Goal: Task Accomplishment & Management: Manage account settings

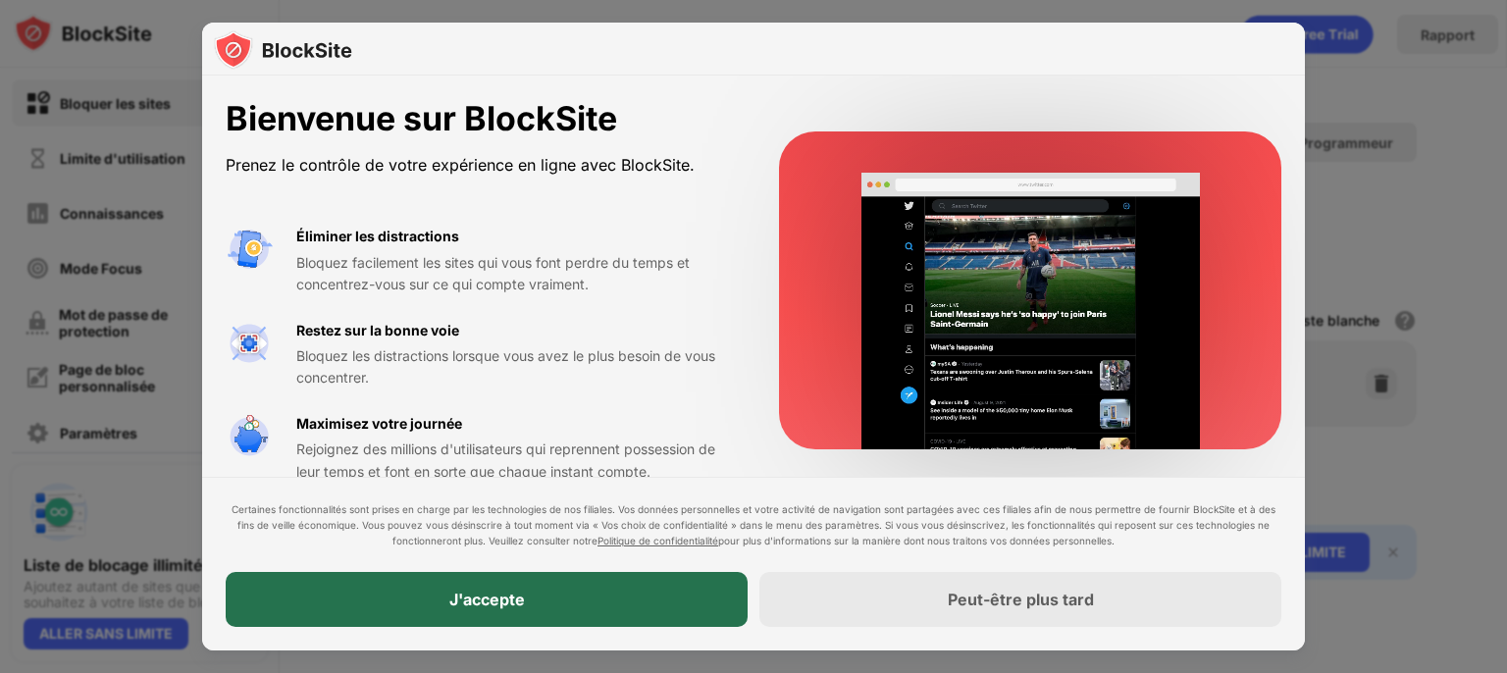
click at [534, 600] on div "J'accepte" at bounding box center [487, 599] width 522 height 55
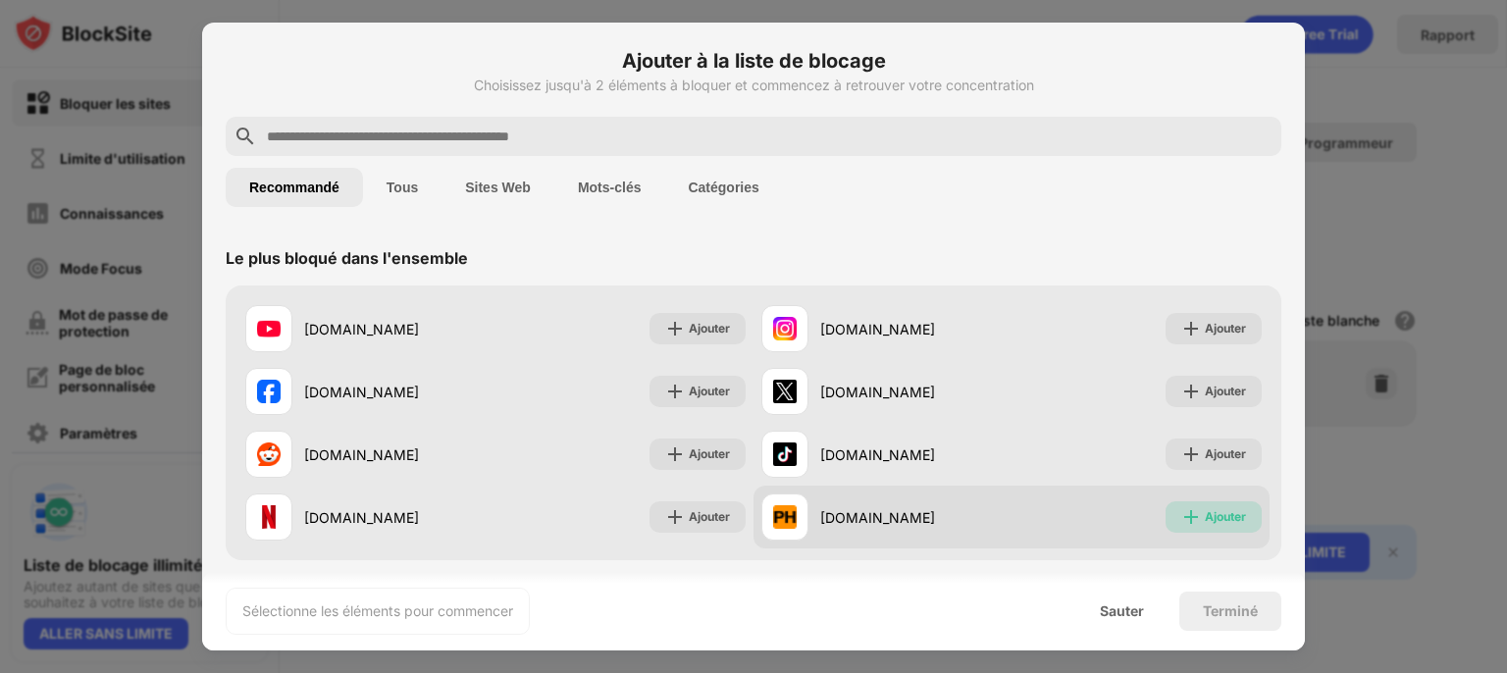
click at [1209, 510] on font "Ajouter" at bounding box center [1225, 516] width 41 height 15
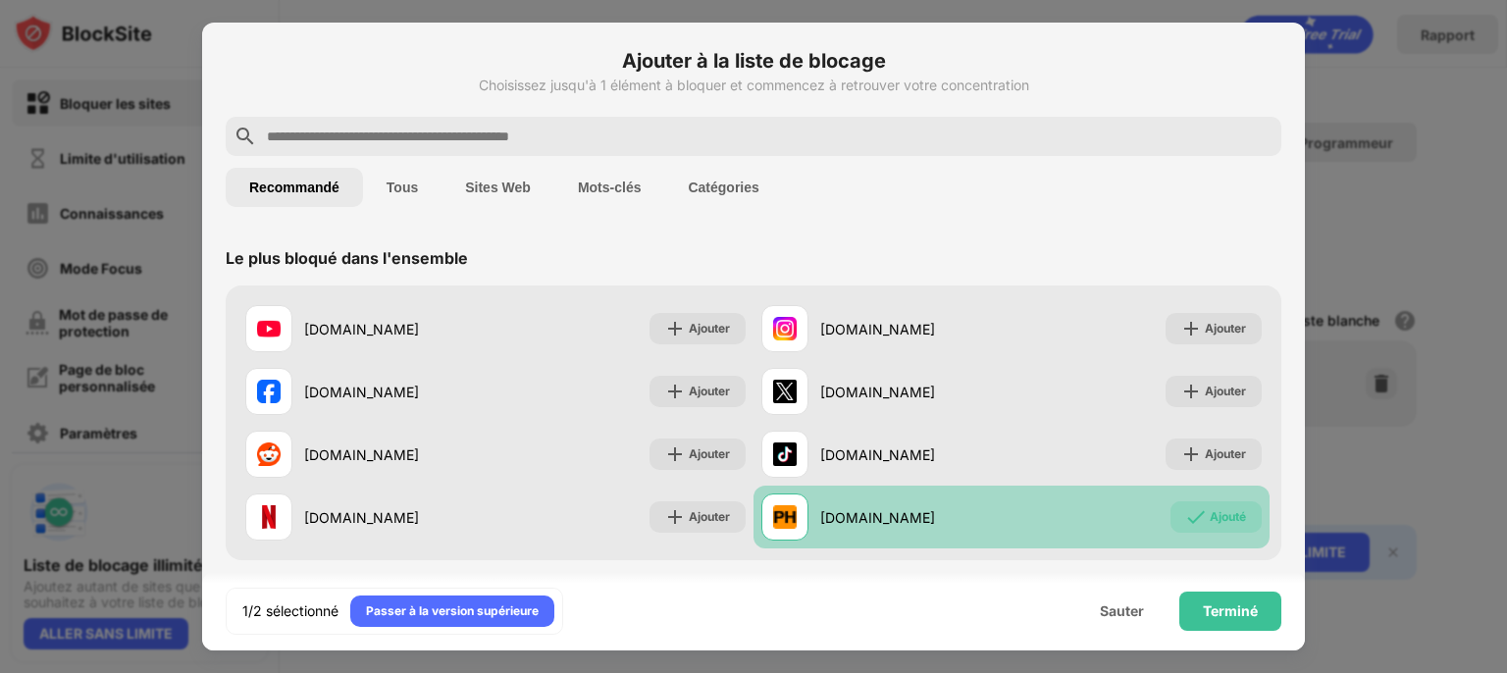
click at [416, 184] on font "Tous" at bounding box center [402, 188] width 31 height 16
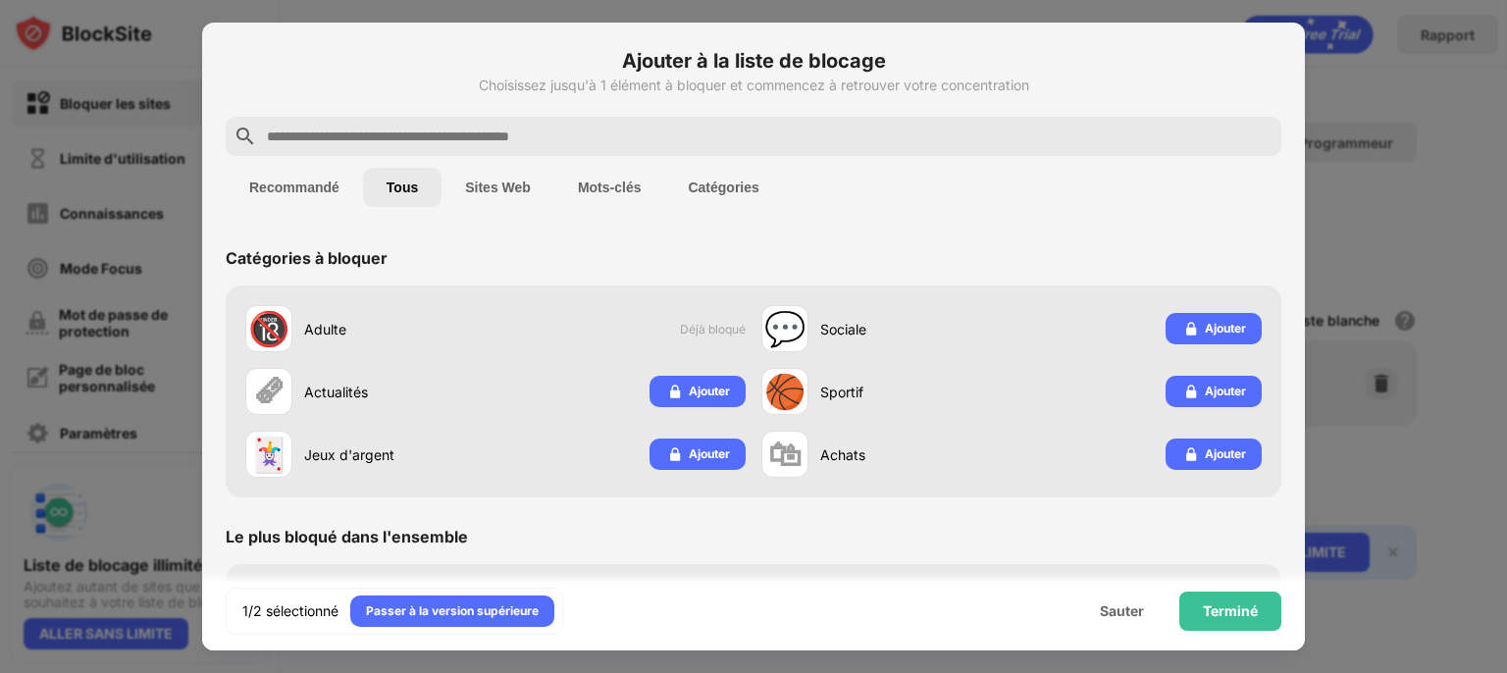
click at [441, 139] on input "text" at bounding box center [769, 137] width 1009 height 24
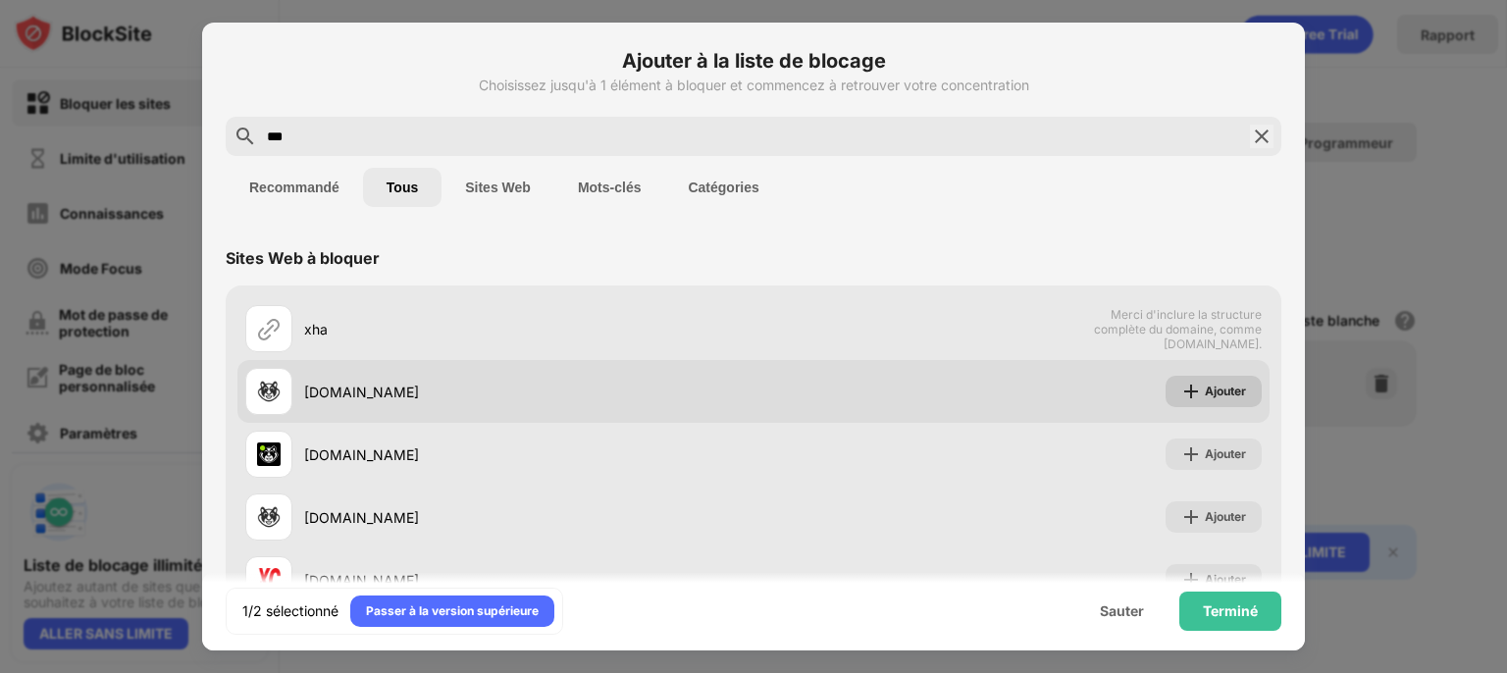
type input "***"
click at [1205, 393] on font "Ajouter" at bounding box center [1225, 391] width 41 height 15
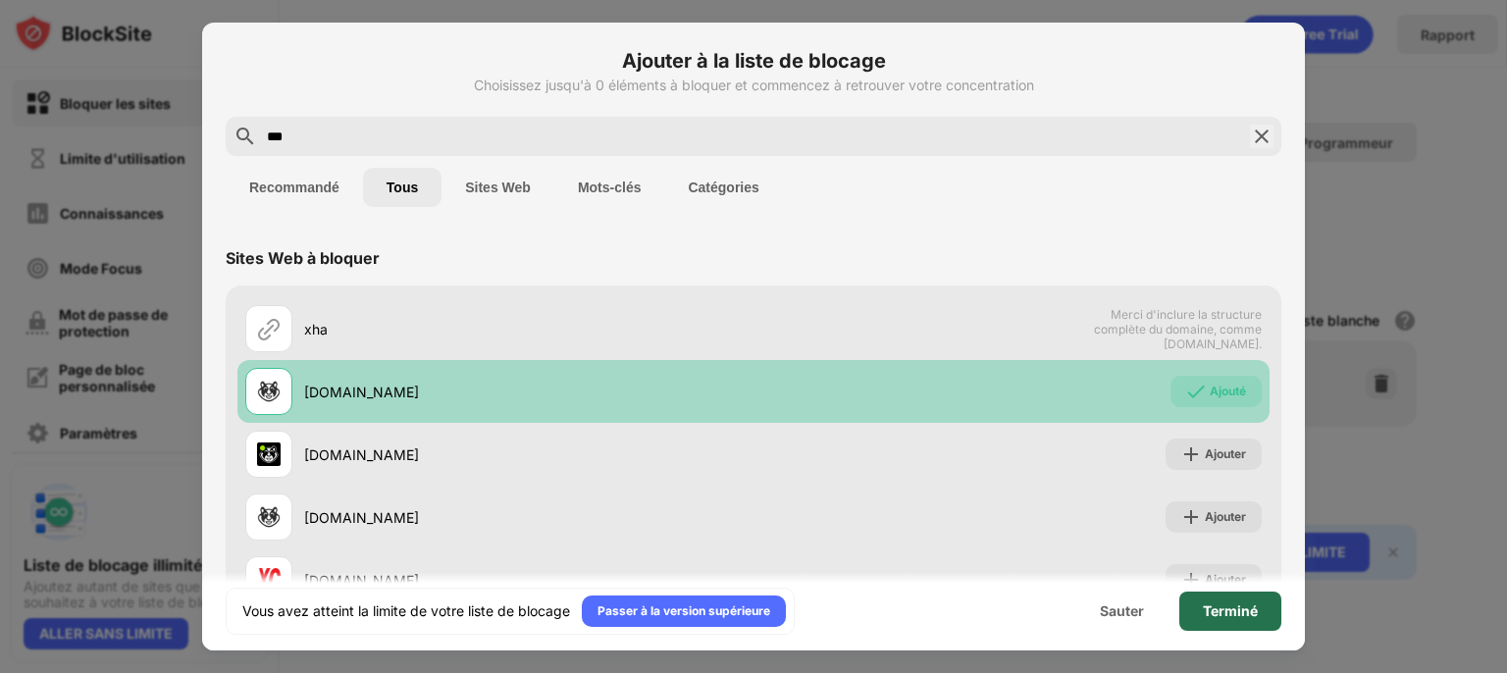
click at [1244, 601] on div "Terminé" at bounding box center [1230, 611] width 102 height 39
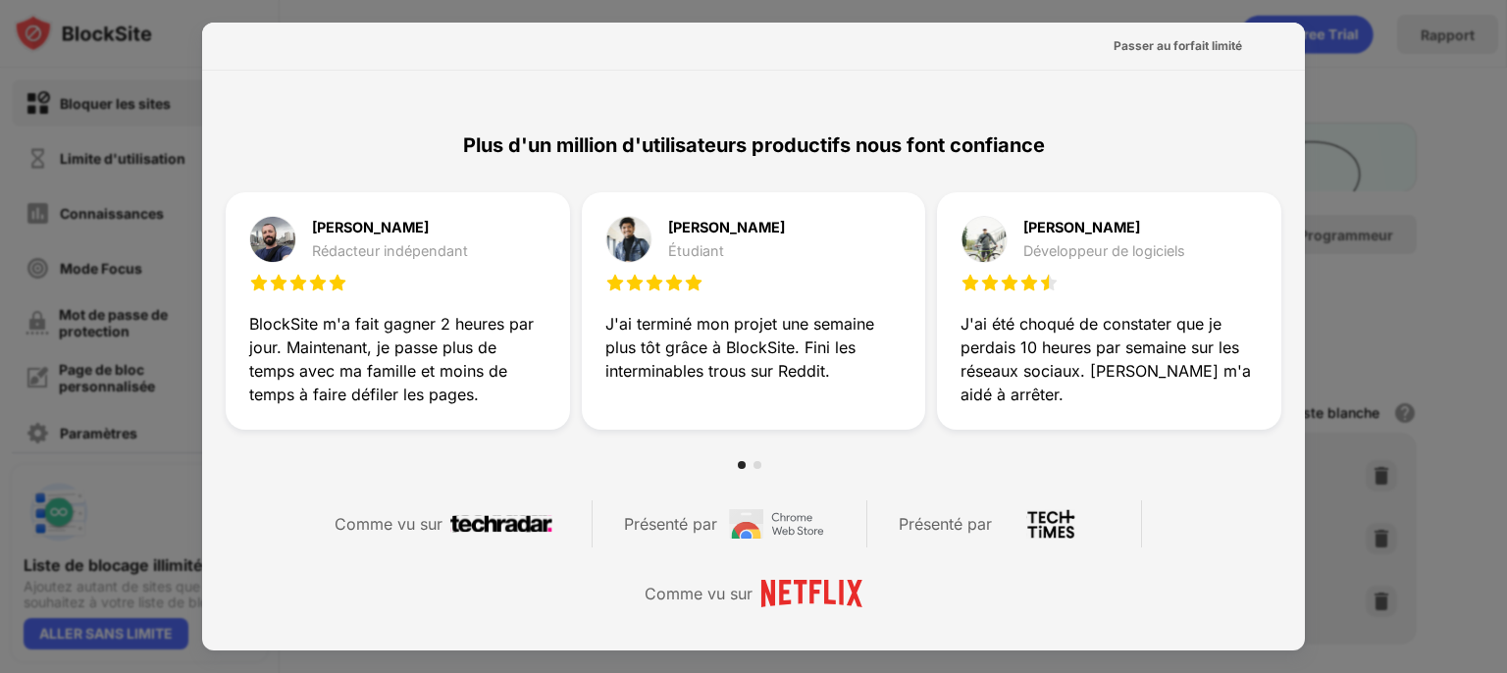
scroll to position [1084, 0]
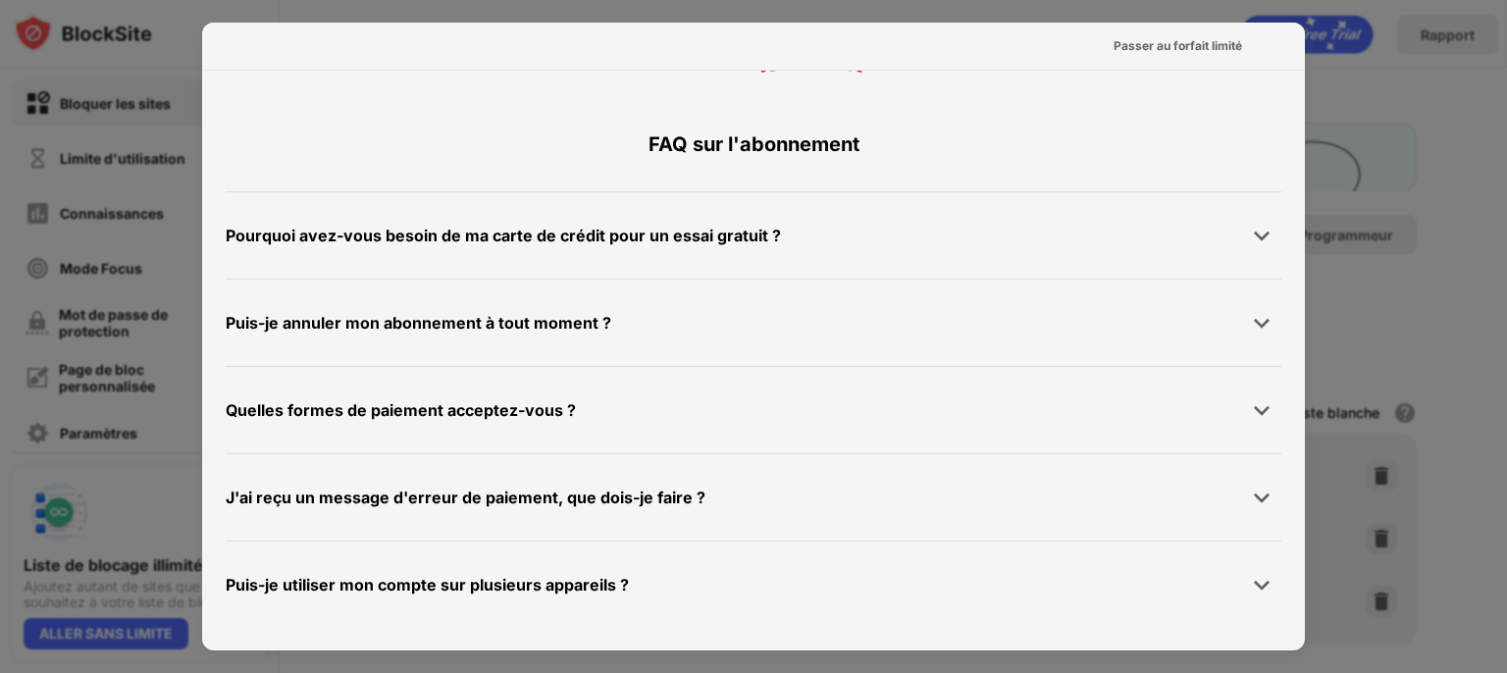
click at [1382, 161] on div at bounding box center [753, 336] width 1507 height 673
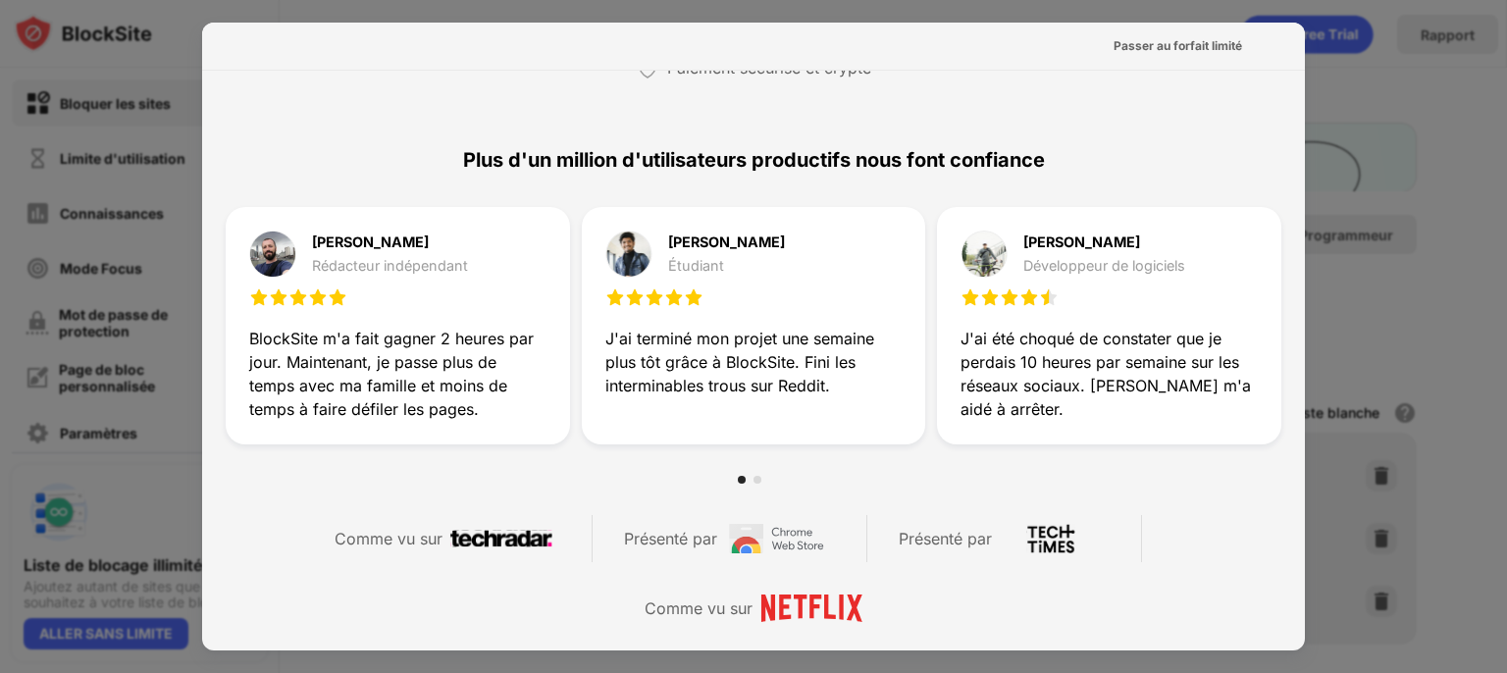
scroll to position [0, 0]
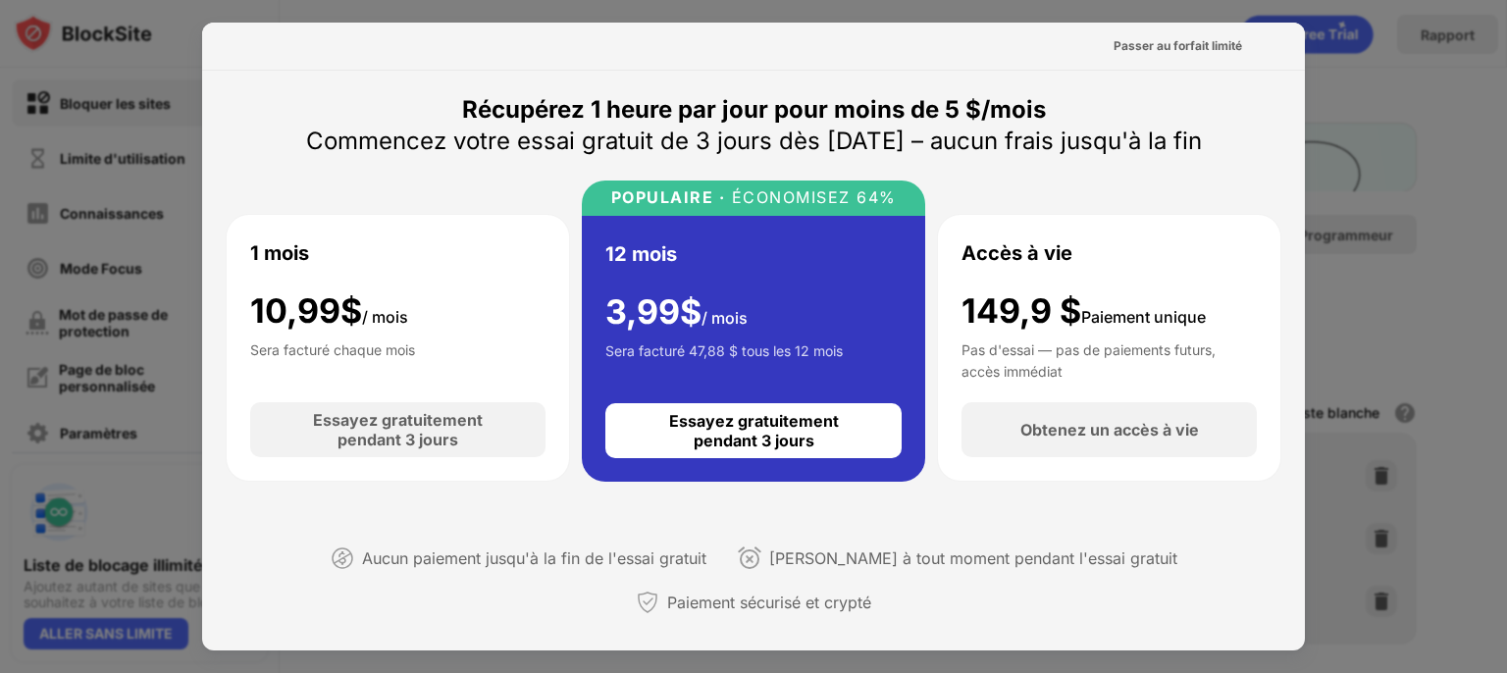
click at [1472, 149] on div at bounding box center [753, 336] width 1507 height 673
click at [1414, 341] on div at bounding box center [753, 336] width 1507 height 673
click at [1183, 41] on font "Passer au forfait limité" at bounding box center [1178, 45] width 129 height 15
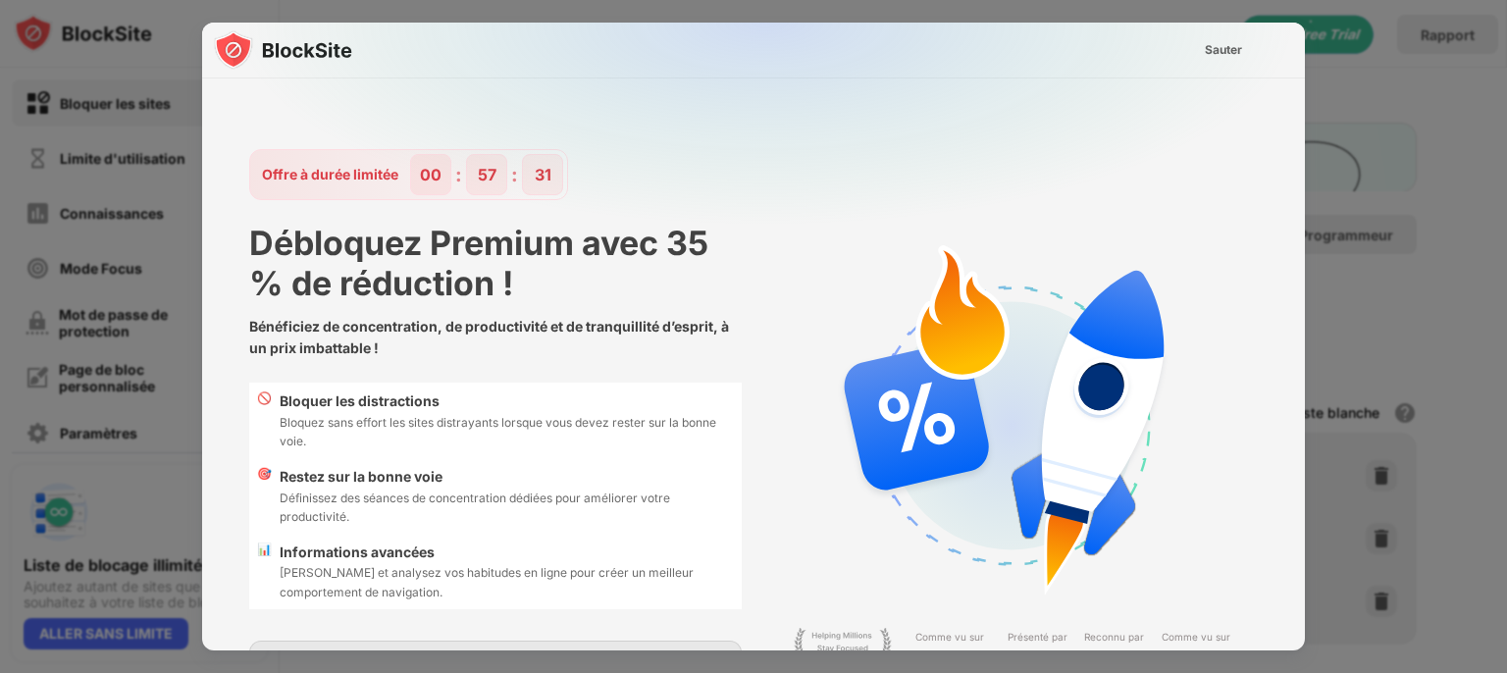
scroll to position [159, 0]
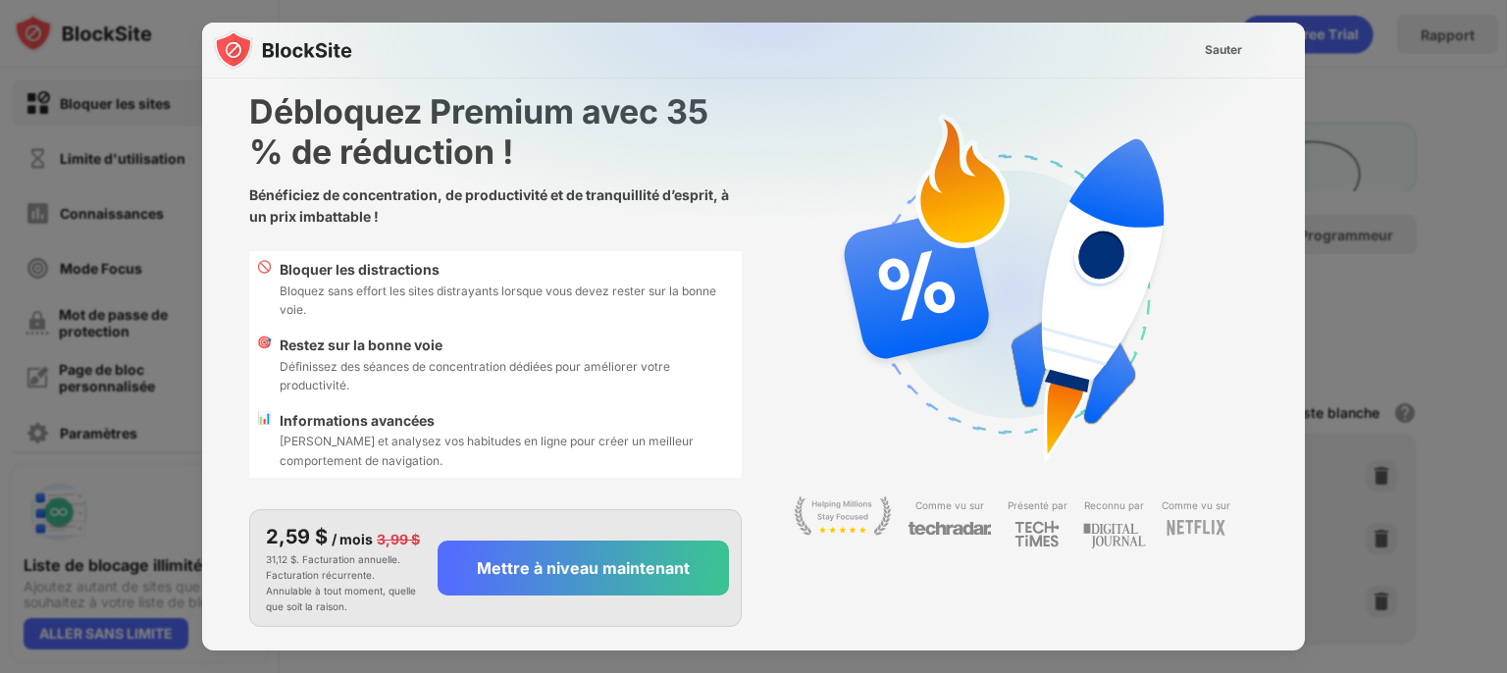
click at [1300, 125] on img at bounding box center [765, 217] width 1103 height 389
click at [1296, 119] on img at bounding box center [765, 217] width 1103 height 389
click at [1295, 119] on img at bounding box center [765, 217] width 1103 height 389
click at [1298, 52] on img at bounding box center [765, 217] width 1103 height 389
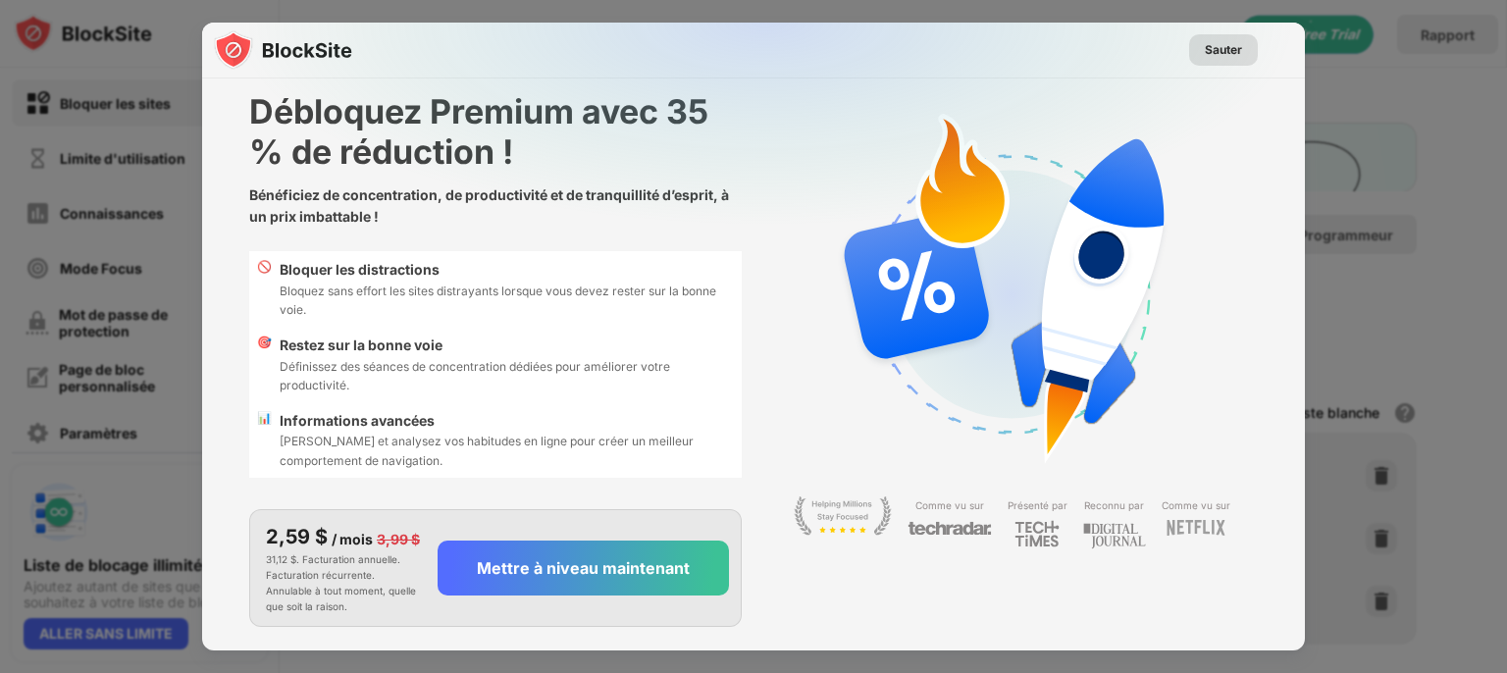
click at [1200, 36] on div "Sauter" at bounding box center [1223, 49] width 69 height 31
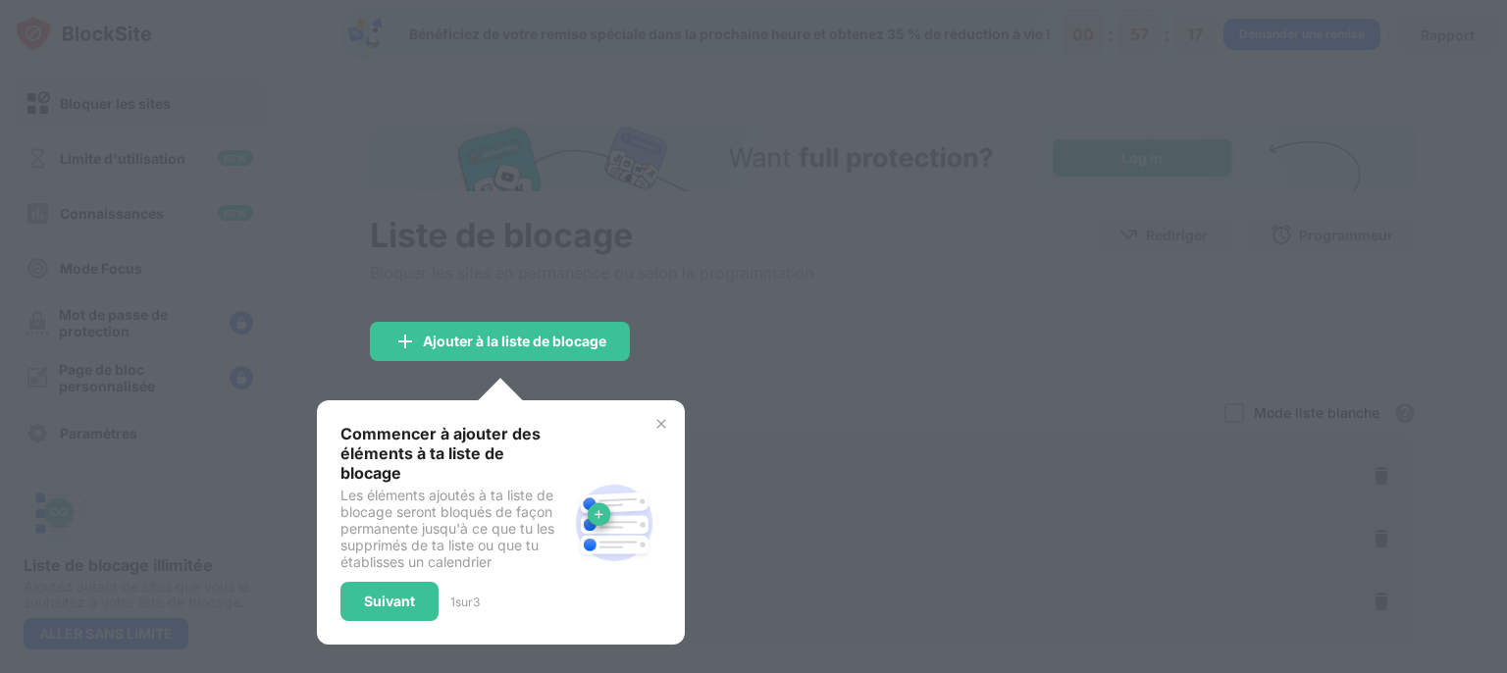
scroll to position [0, 0]
click at [409, 609] on font "Suivant" at bounding box center [389, 601] width 51 height 17
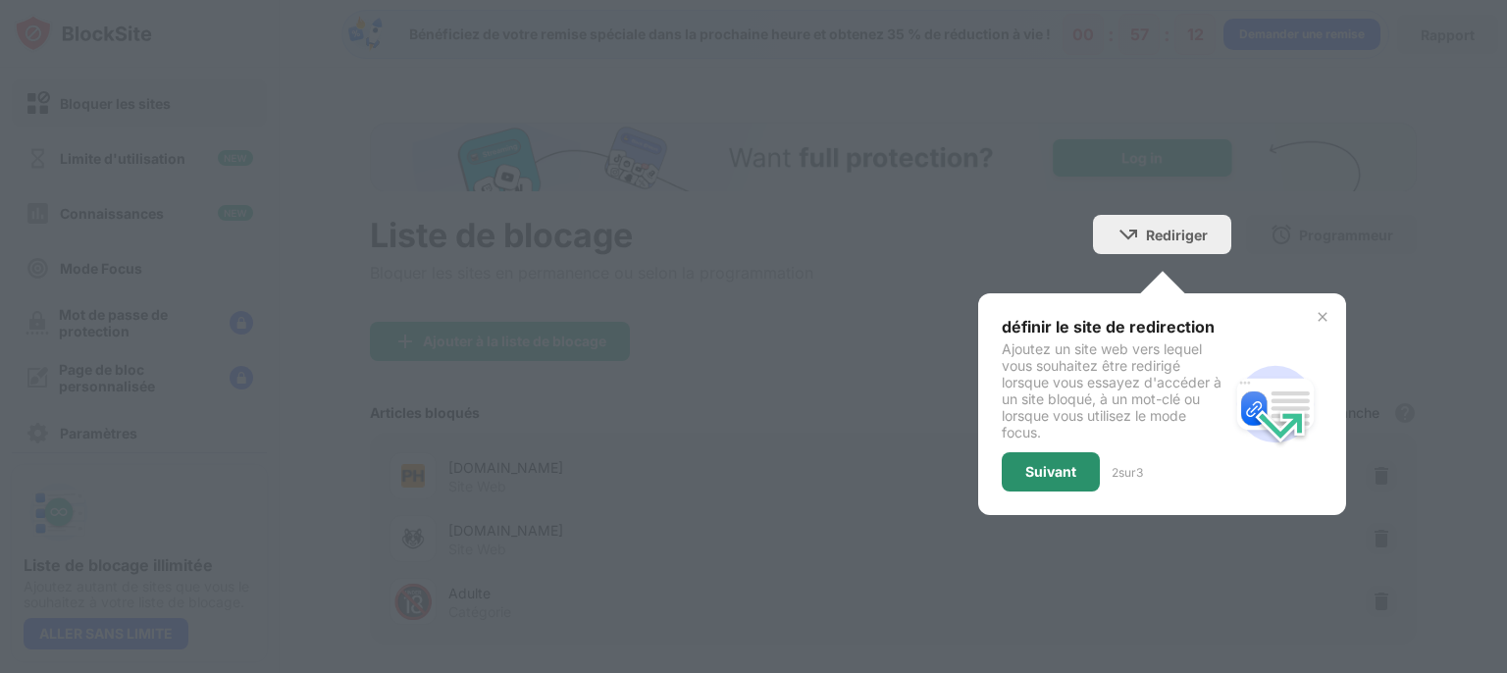
click at [1044, 480] on font "Suivant" at bounding box center [1050, 471] width 51 height 17
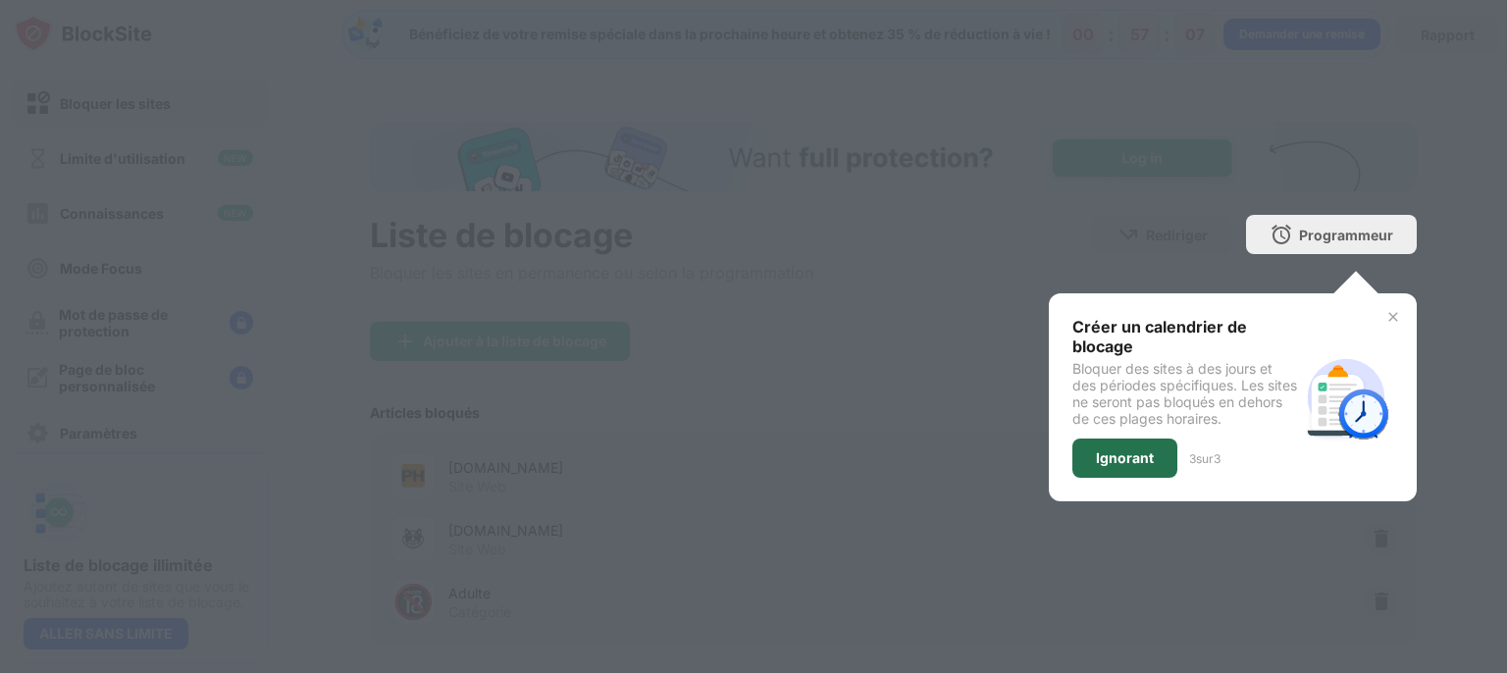
click at [1094, 478] on div "Ignorant" at bounding box center [1125, 458] width 105 height 39
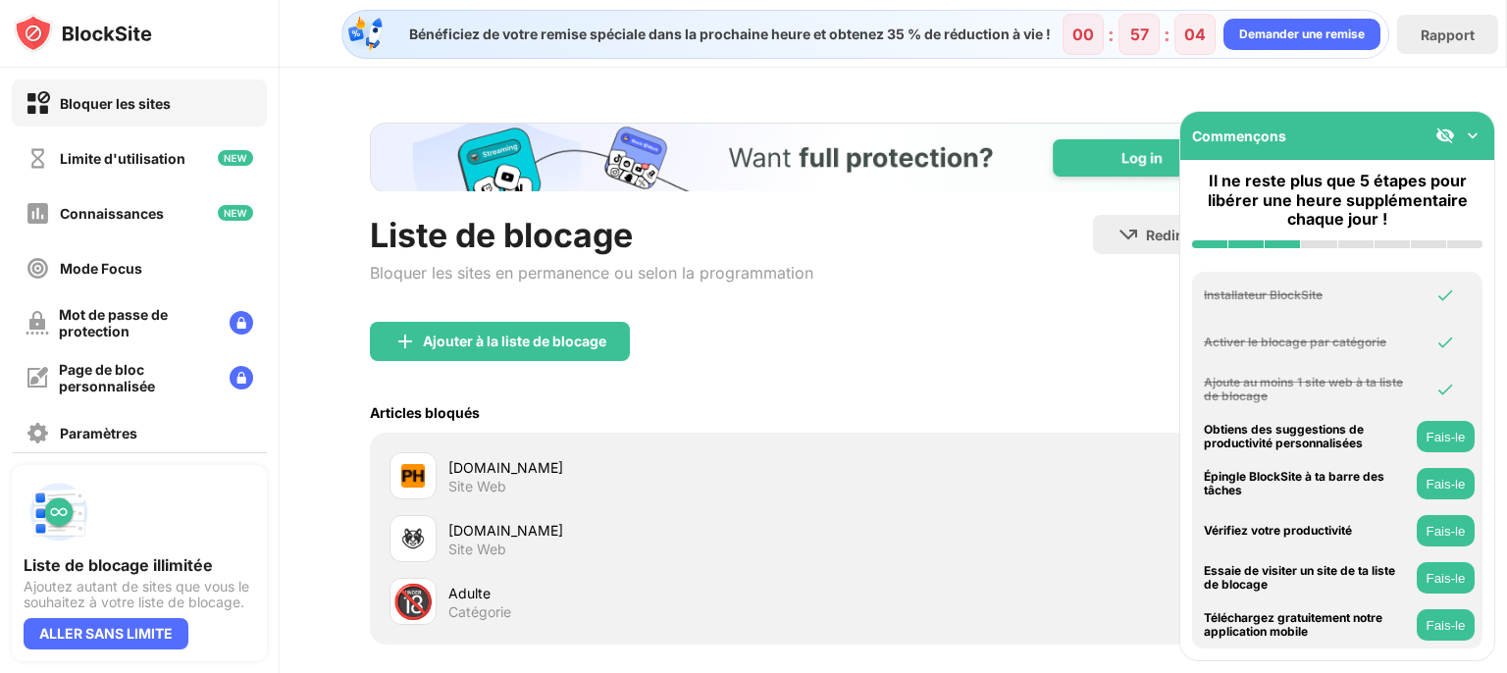
click at [1018, 337] on div "Ajouter à la liste de blocage" at bounding box center [893, 357] width 1047 height 71
click at [1449, 481] on font "Fais-le" at bounding box center [1446, 484] width 39 height 15
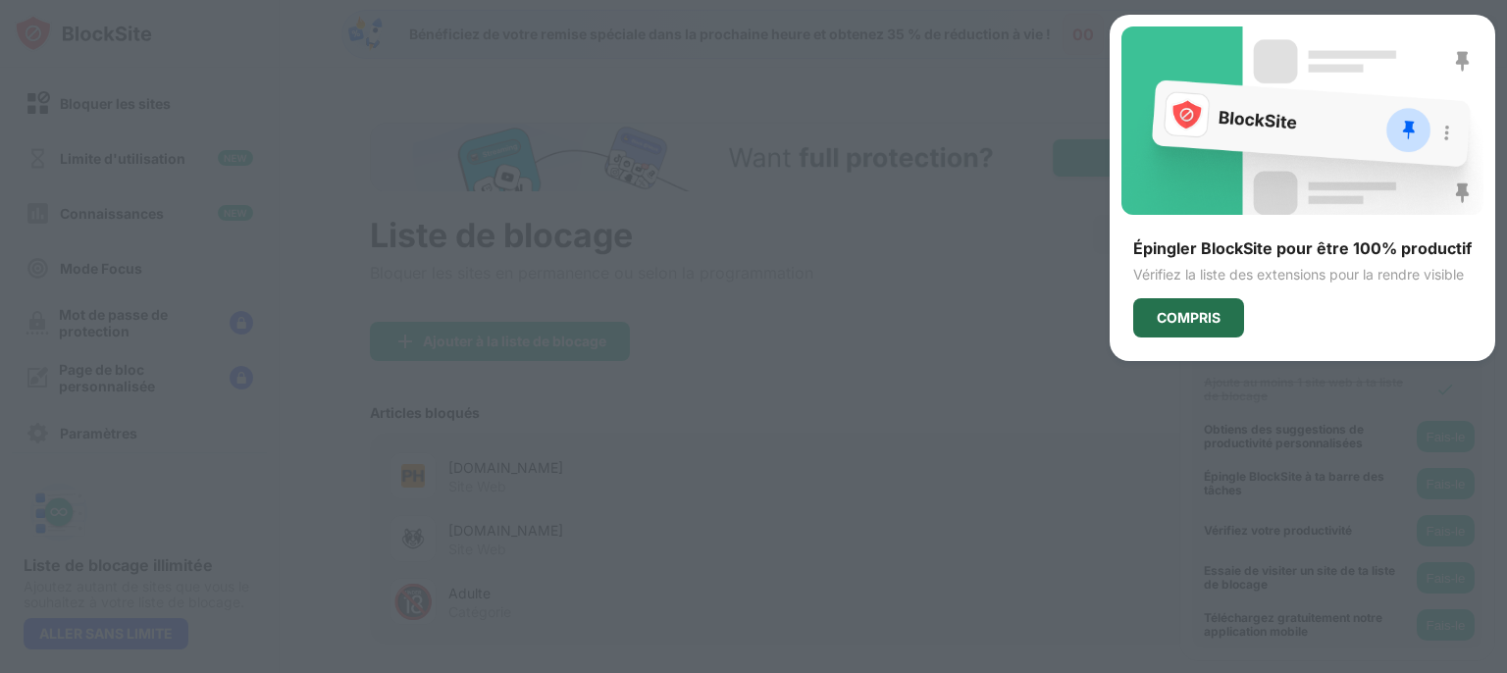
click at [1200, 323] on font "COMPRIS" at bounding box center [1189, 317] width 64 height 17
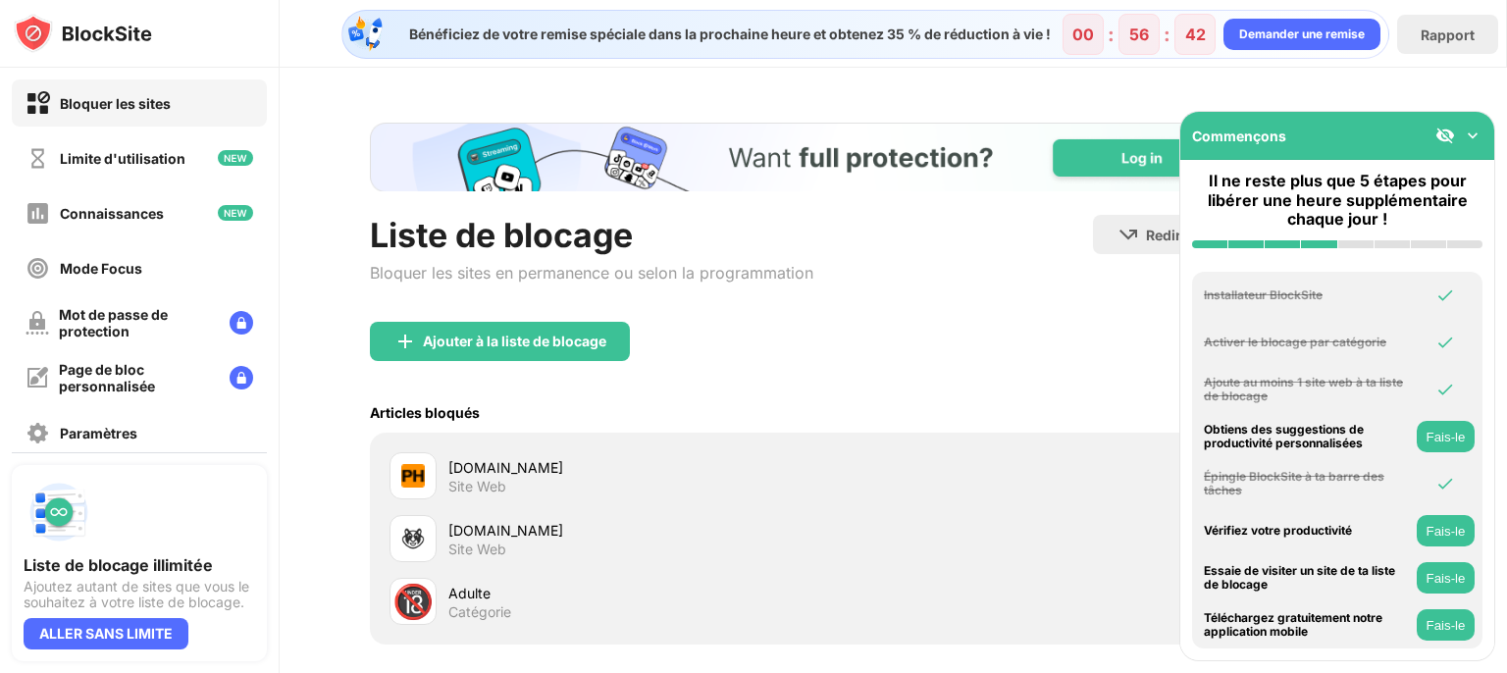
click at [1459, 526] on font "Fais-le" at bounding box center [1446, 531] width 39 height 15
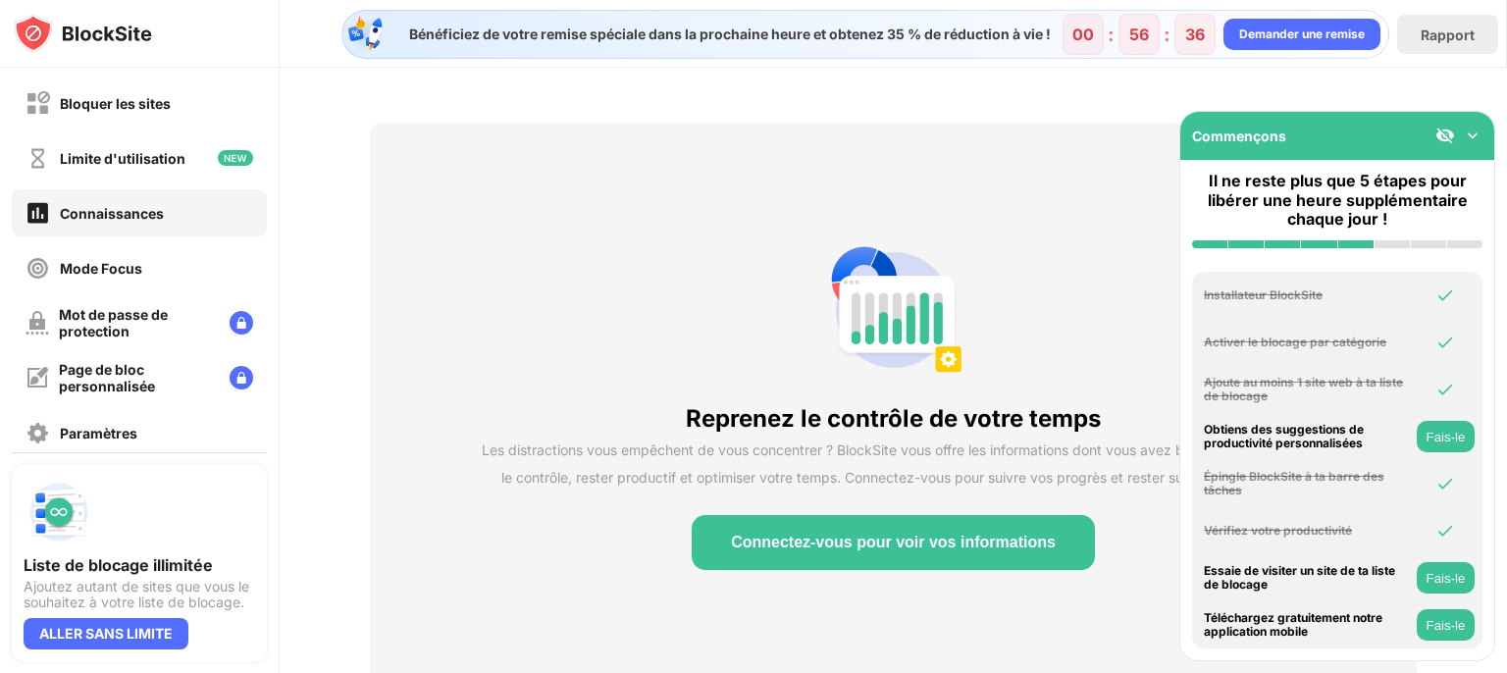
click at [1432, 435] on font "Fais-le" at bounding box center [1446, 437] width 39 height 15
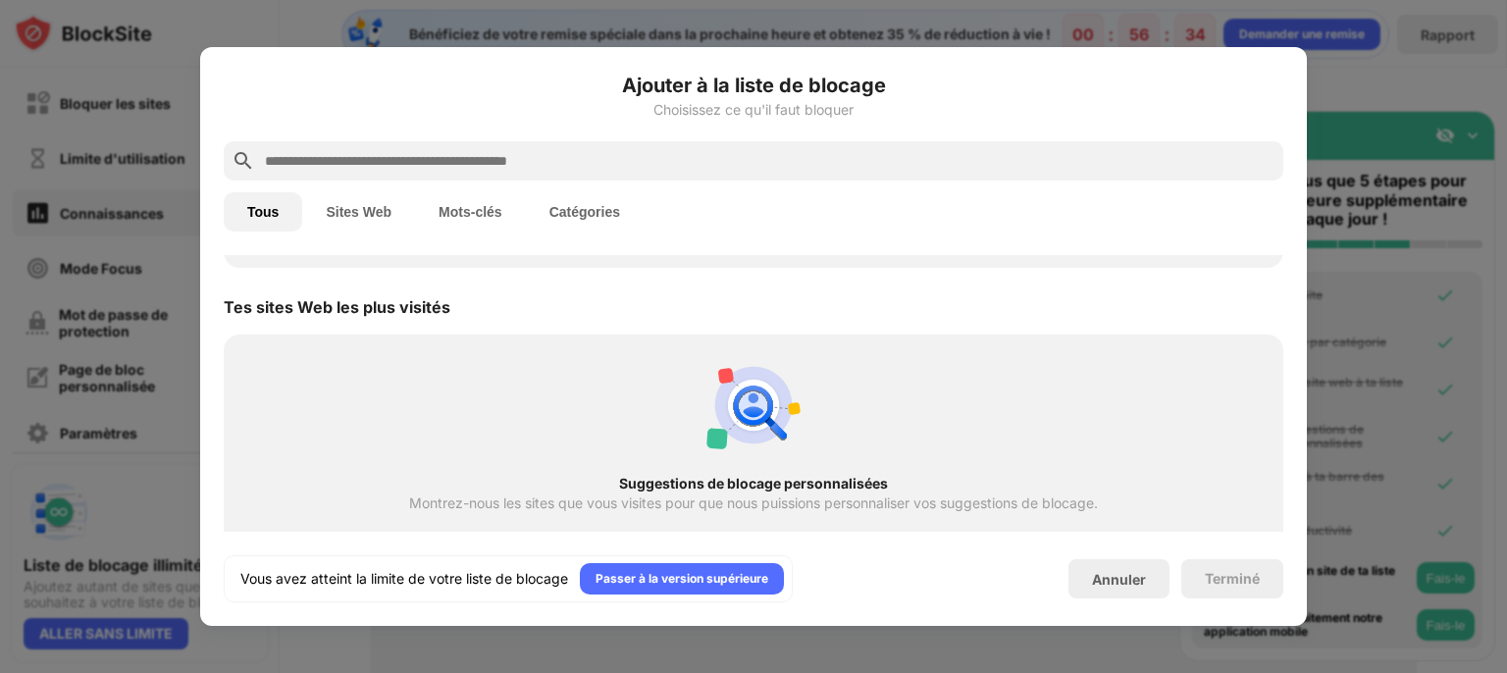
scroll to position [683, 0]
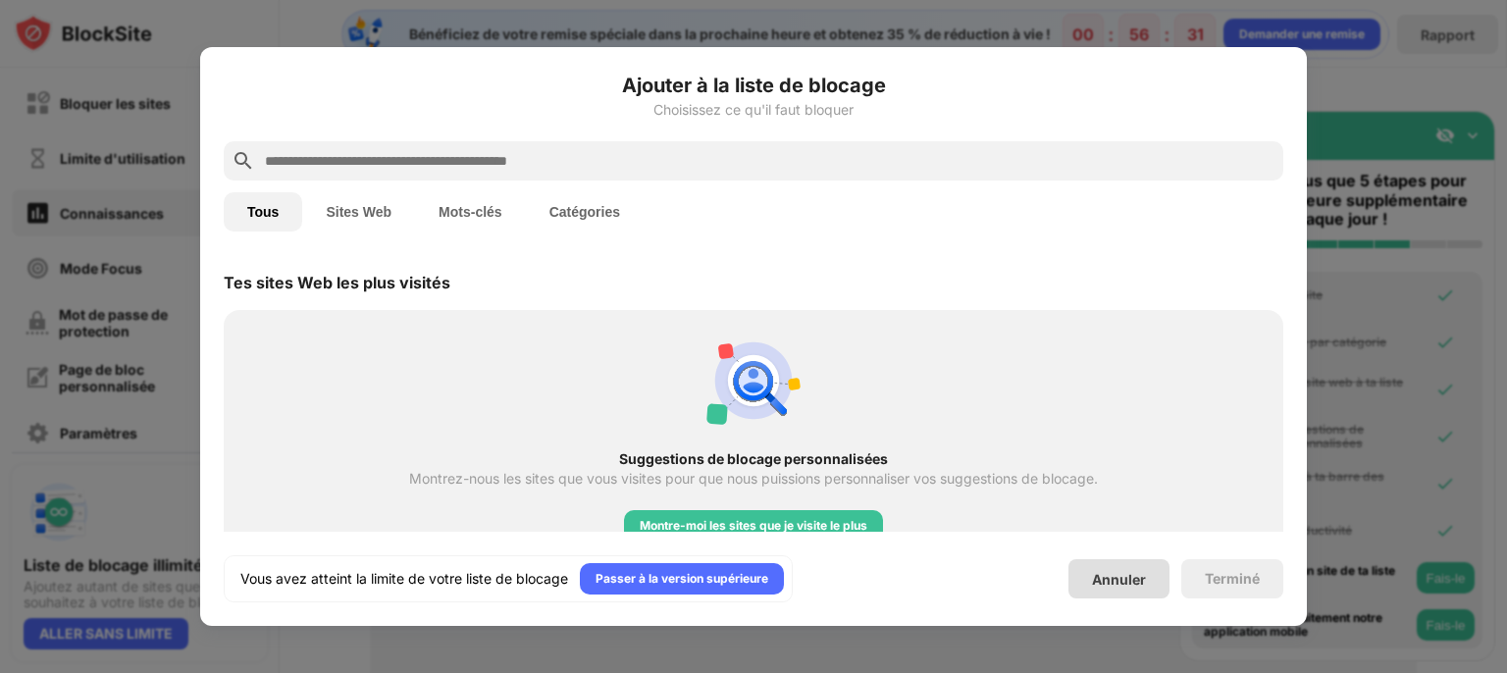
click at [1127, 566] on div "Annuler" at bounding box center [1119, 578] width 101 height 39
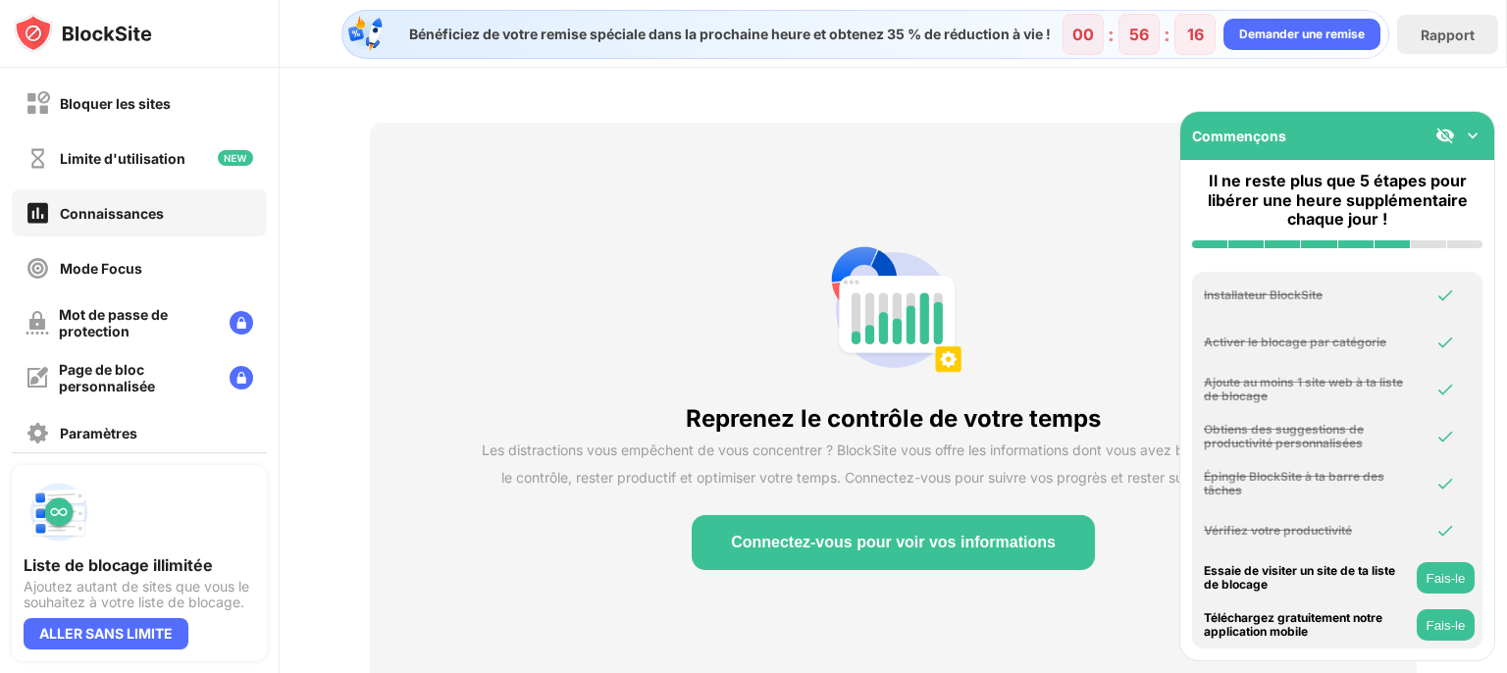
click at [1437, 582] on font "Fais-le" at bounding box center [1446, 578] width 39 height 15
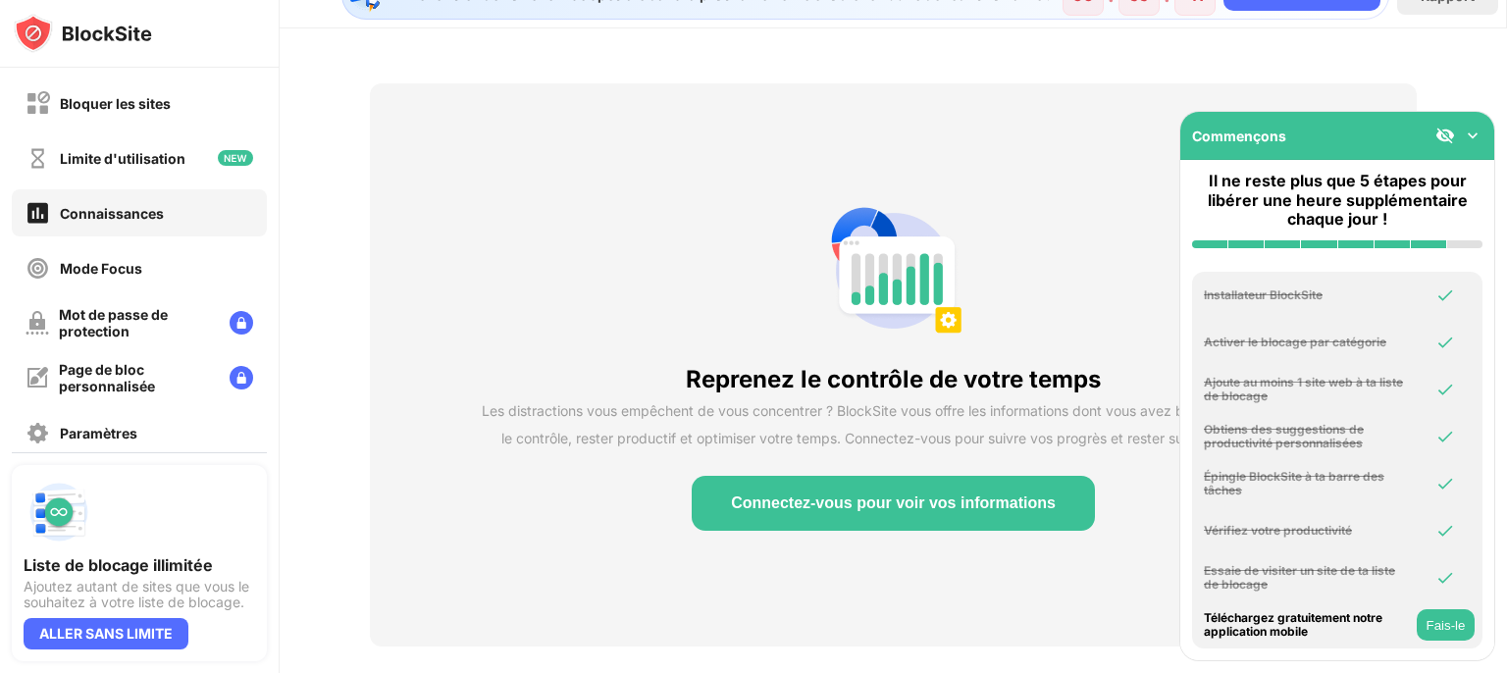
scroll to position [79, 0]
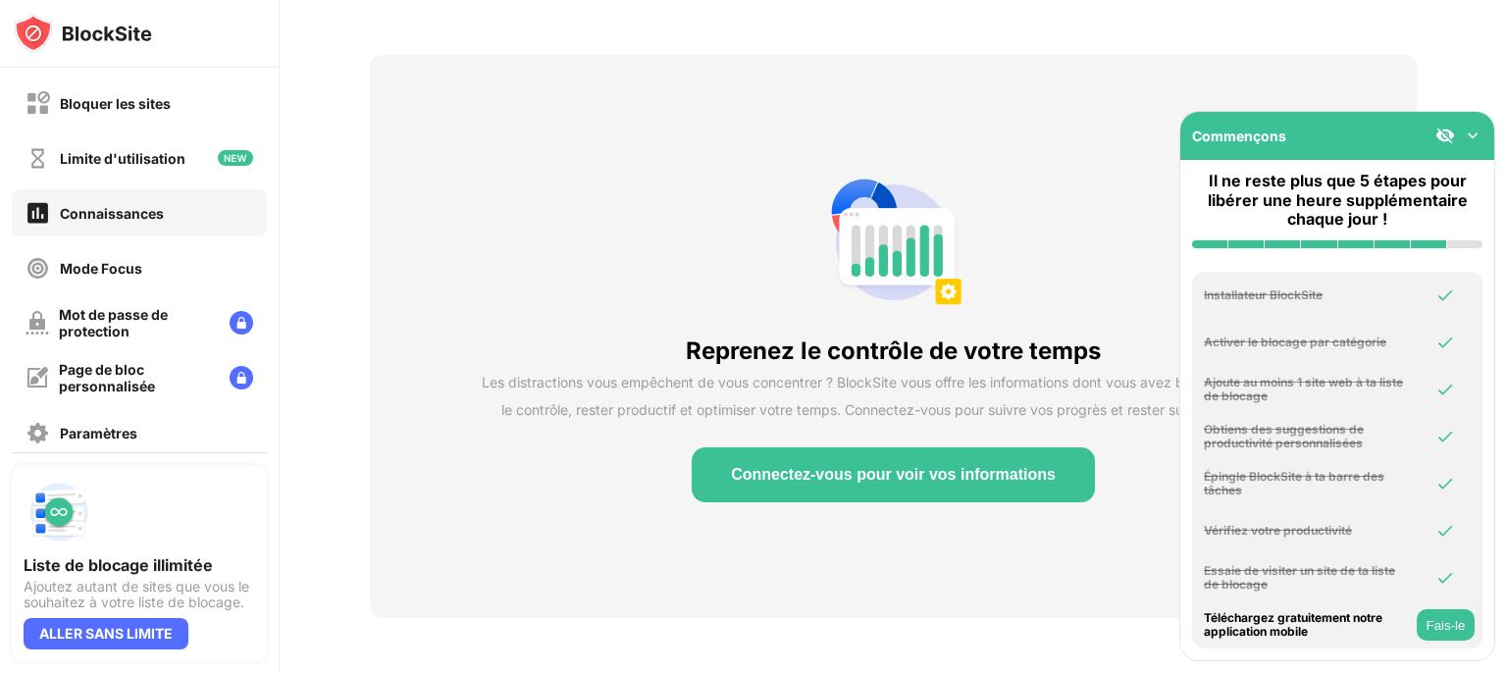
click at [1453, 625] on font "Fais-le" at bounding box center [1446, 625] width 39 height 15
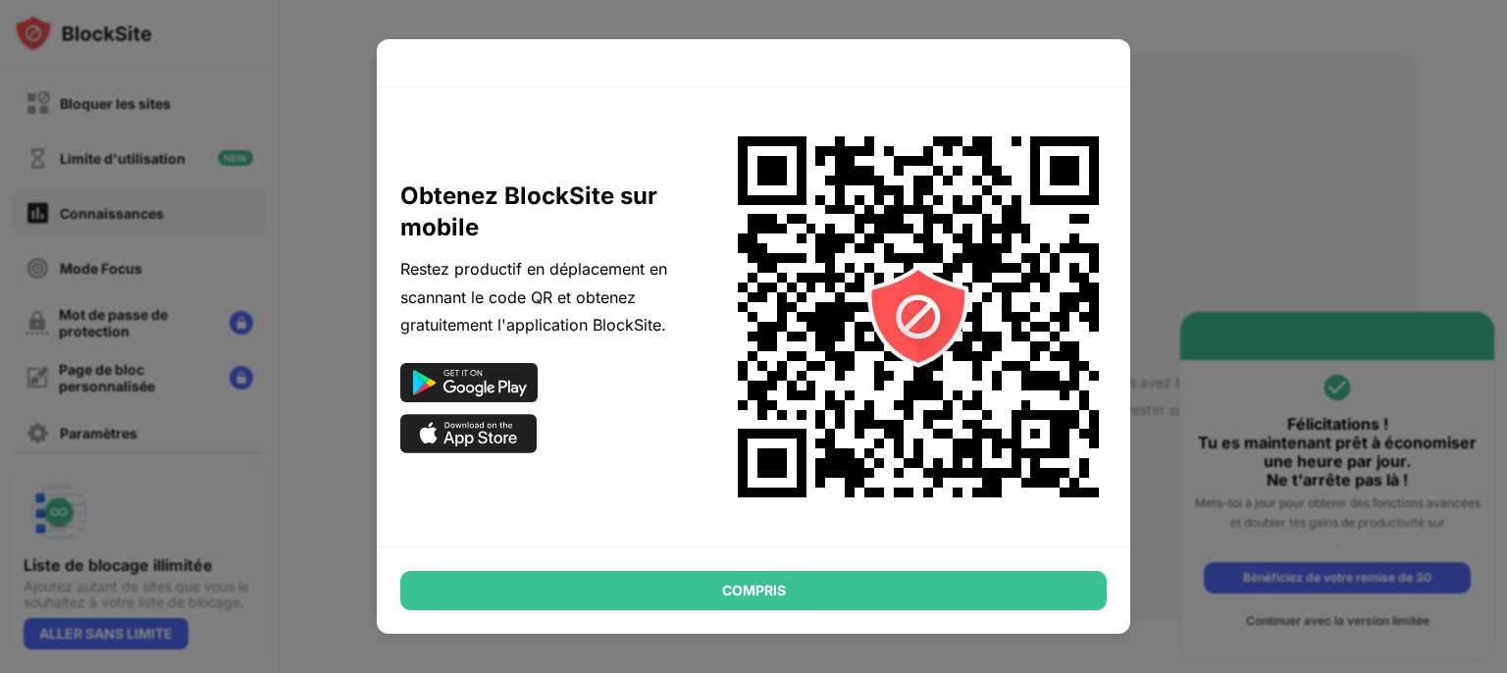
click at [1032, 589] on div "COMPRIS" at bounding box center [753, 590] width 707 height 39
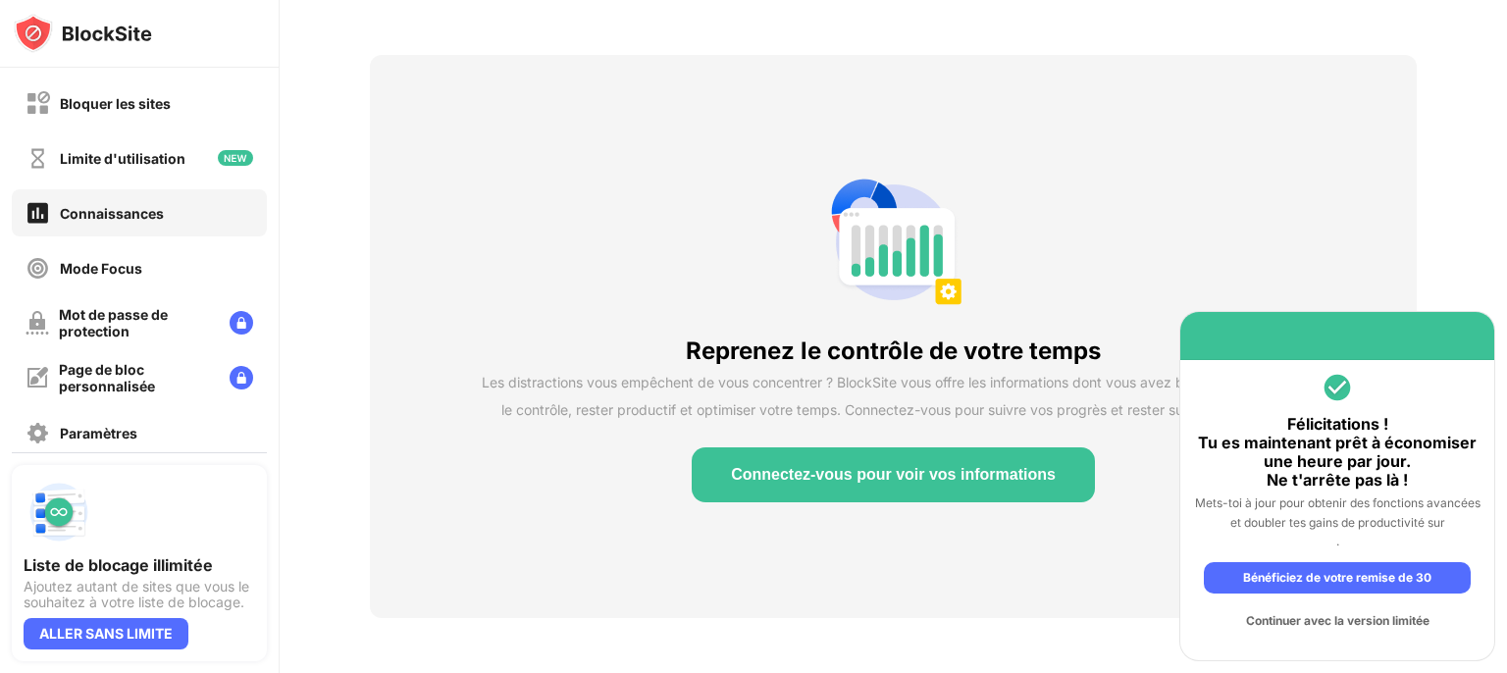
click at [1144, 559] on div "Reprenez le contrôle de votre temps Les distractions vous empêchent de vous con…" at bounding box center [893, 336] width 1047 height 563
click at [1351, 617] on font "Continuer avec la version limitée" at bounding box center [1337, 620] width 183 height 15
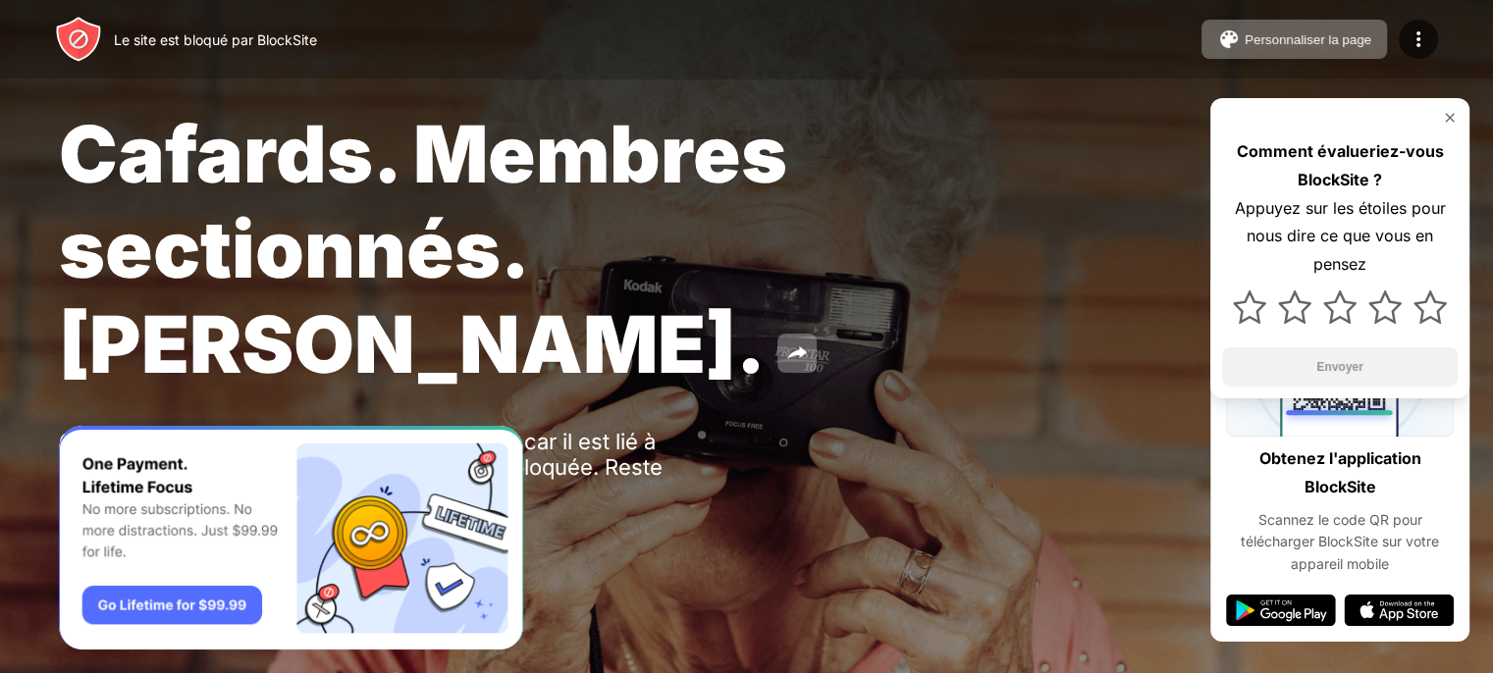
click at [1452, 119] on img at bounding box center [1449, 118] width 16 height 16
